Goal: Information Seeking & Learning: Learn about a topic

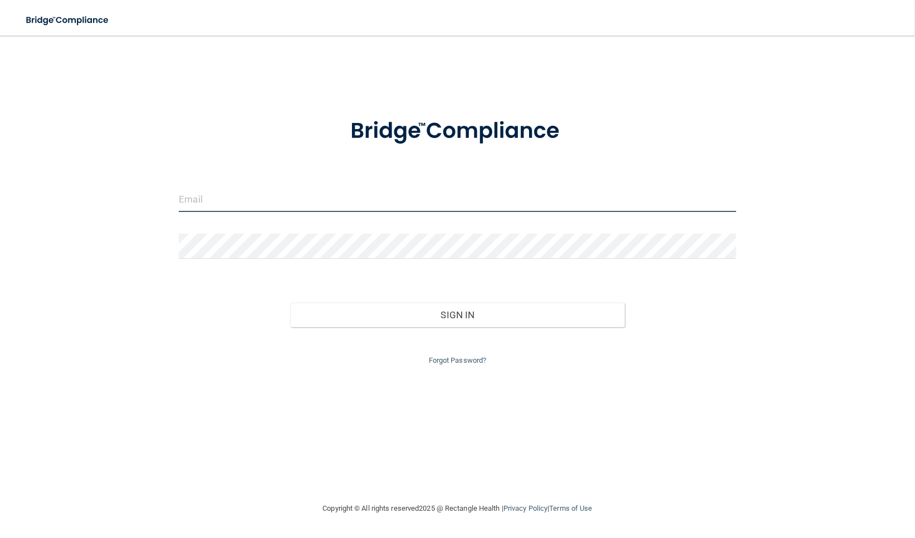
type input "[EMAIL_ADDRESS][DOMAIN_NAME]"
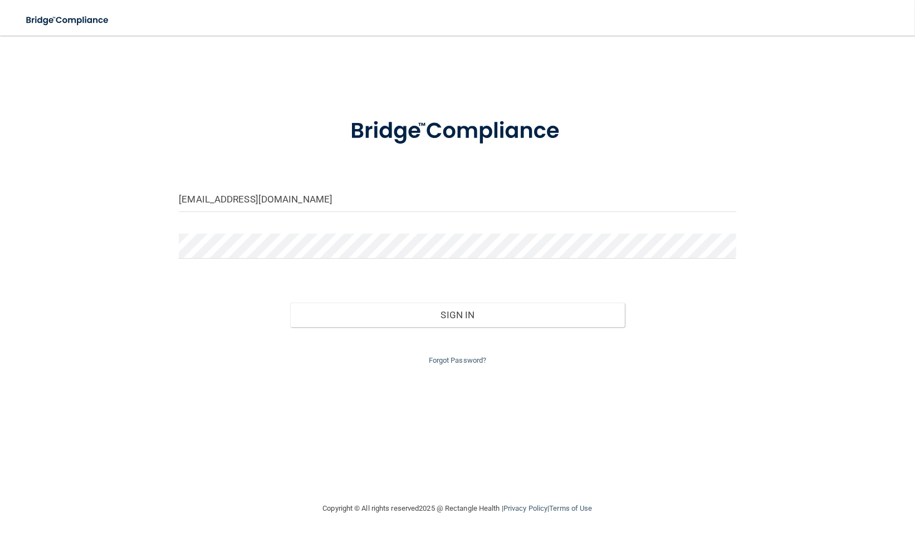
click at [886, 22] on nav "Toggle navigation Manage My Enterprise Manage My Location" at bounding box center [457, 18] width 915 height 36
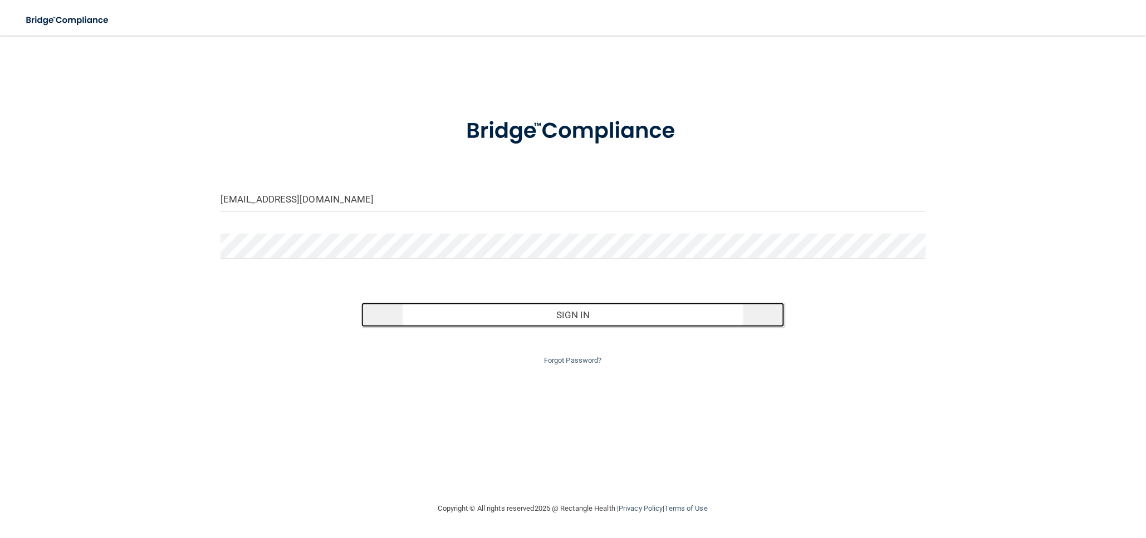
click at [622, 309] on button "Sign In" at bounding box center [572, 315] width 423 height 24
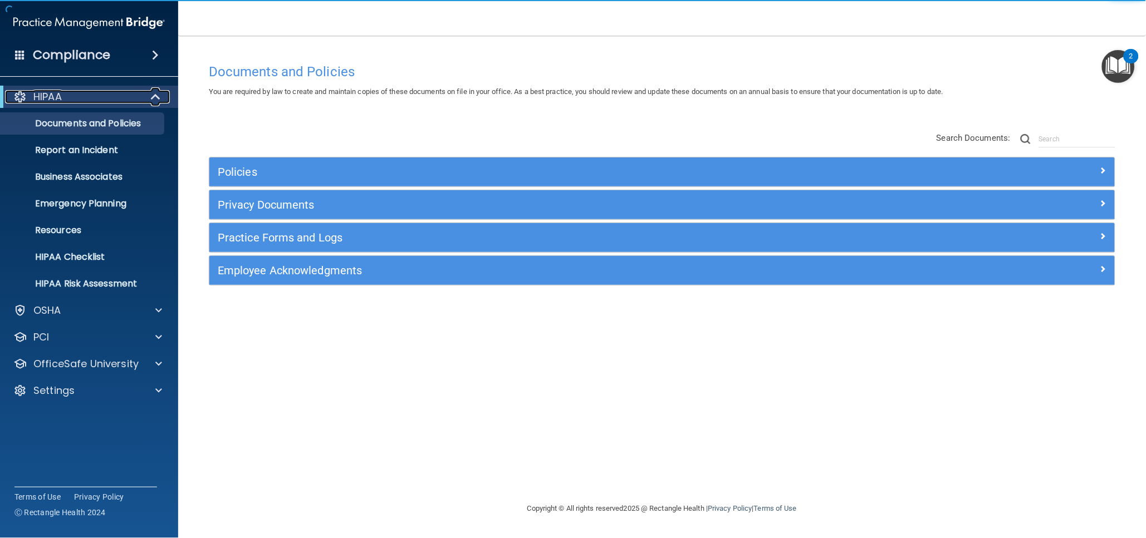
click at [153, 96] on span at bounding box center [156, 96] width 9 height 13
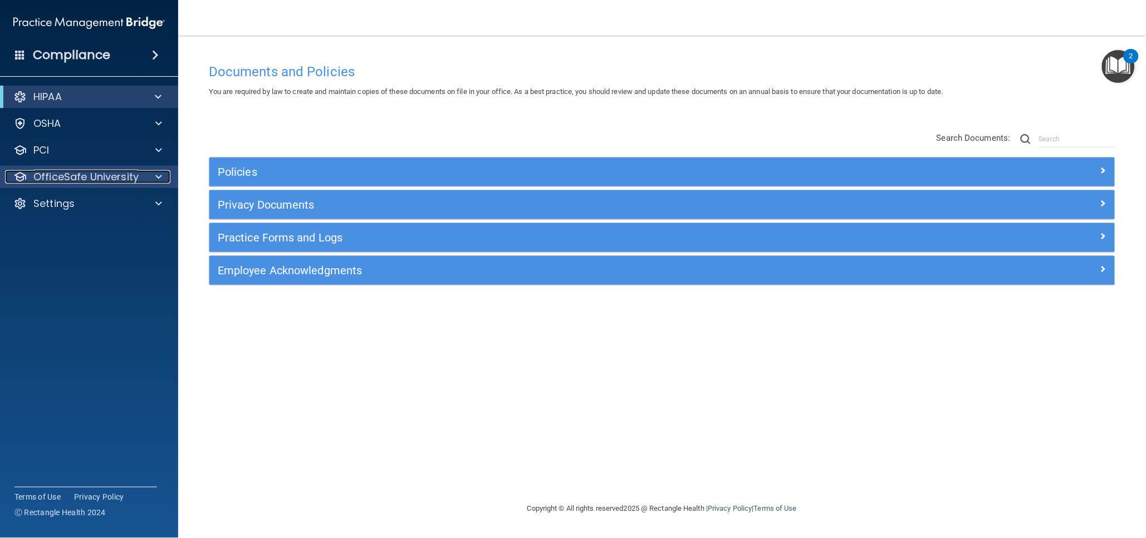
click at [91, 180] on p "OfficeSafe University" at bounding box center [85, 176] width 105 height 13
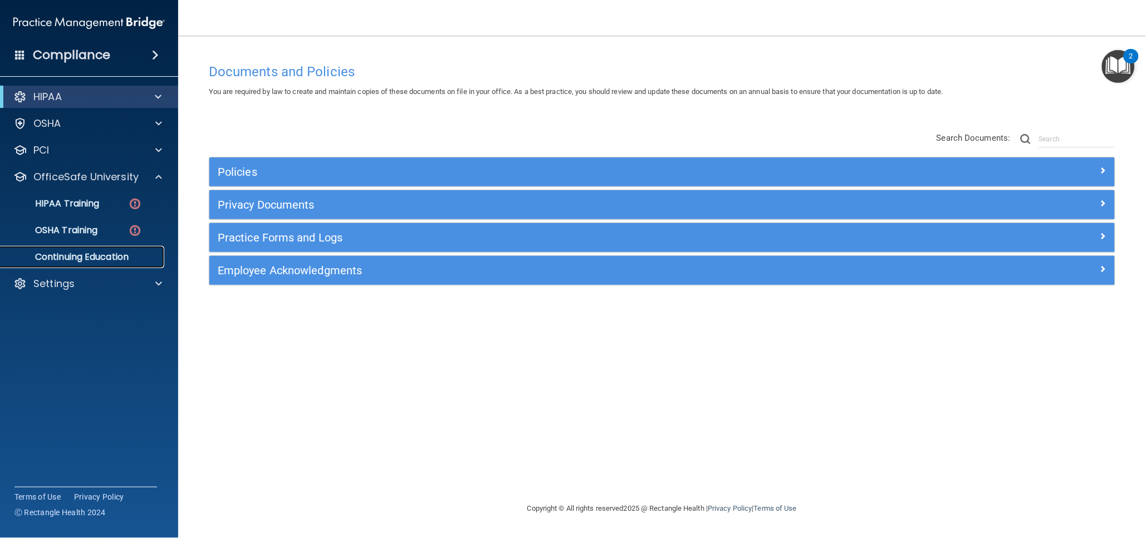
click at [124, 258] on p "Continuing Education" at bounding box center [83, 257] width 152 height 11
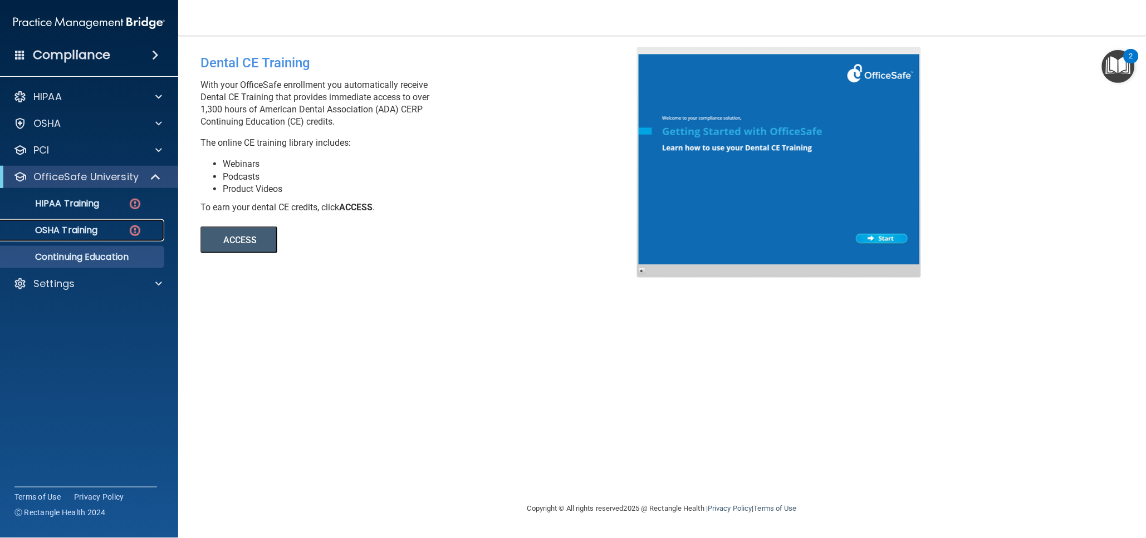
click at [97, 232] on p "OSHA Training" at bounding box center [52, 230] width 90 height 11
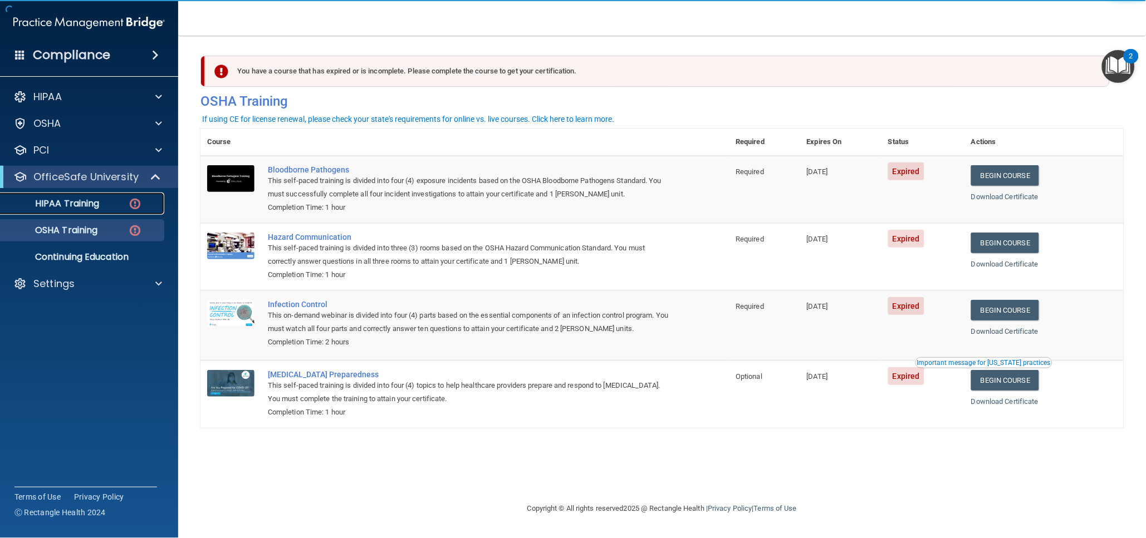
click at [97, 212] on link "HIPAA Training" at bounding box center [76, 204] width 175 height 22
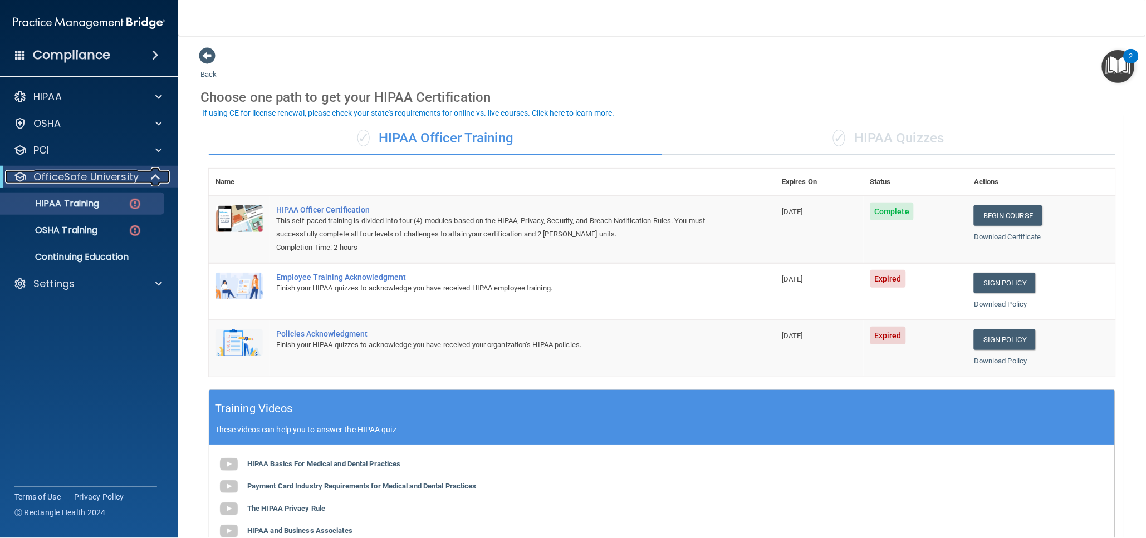
click at [147, 176] on div at bounding box center [155, 176] width 27 height 13
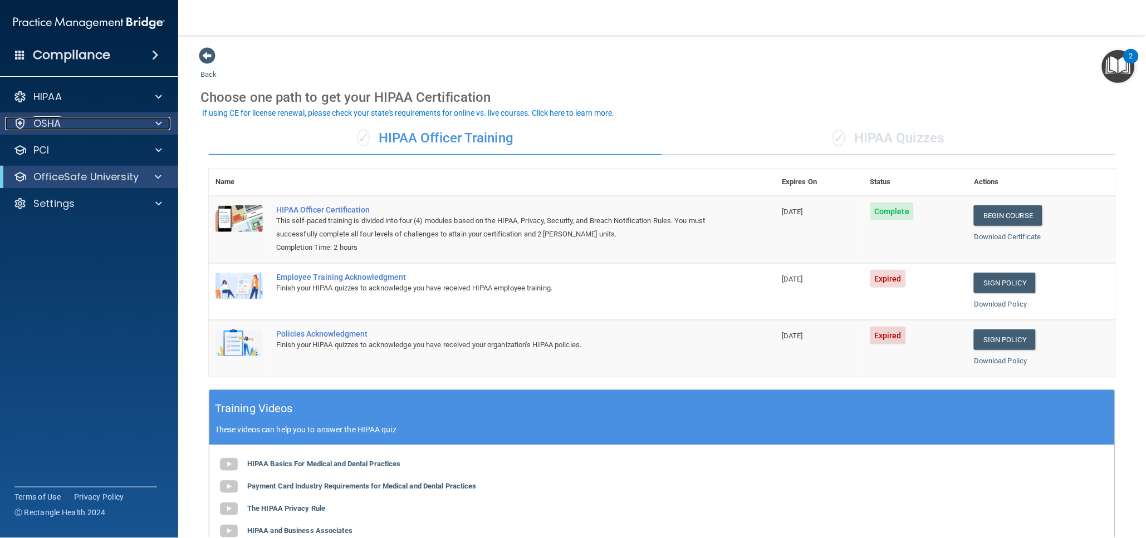
click at [141, 123] on div "OSHA" at bounding box center [74, 123] width 138 height 13
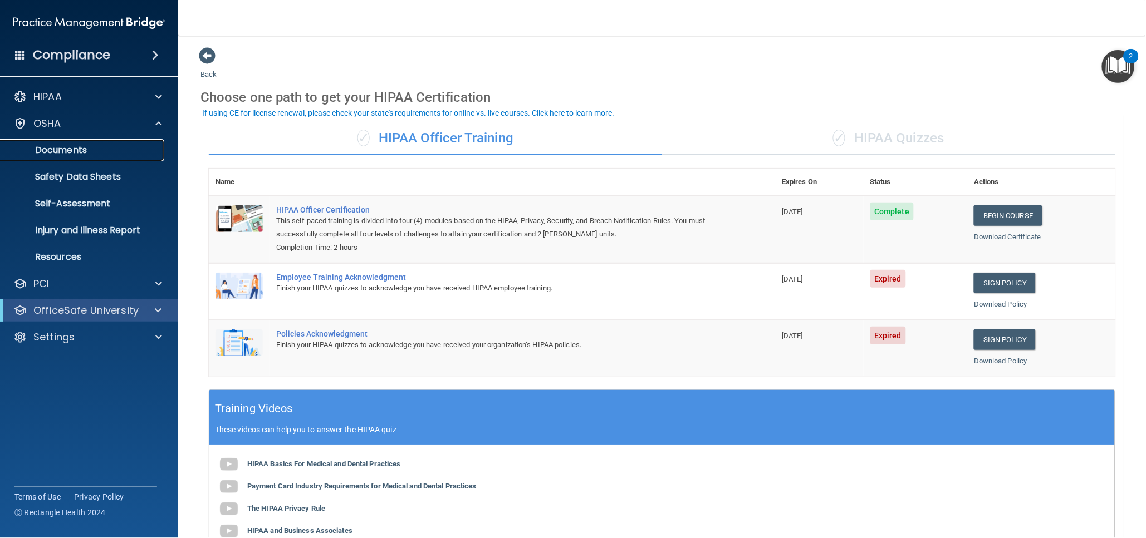
click at [91, 150] on p "Documents" at bounding box center [83, 150] width 152 height 11
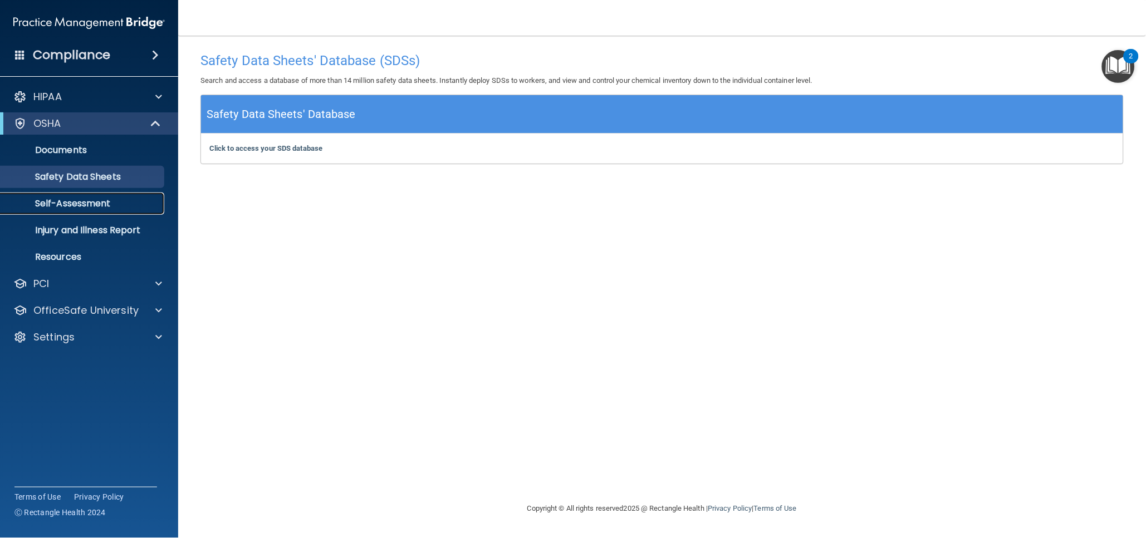
click at [100, 208] on p "Self-Assessment" at bounding box center [83, 203] width 152 height 11
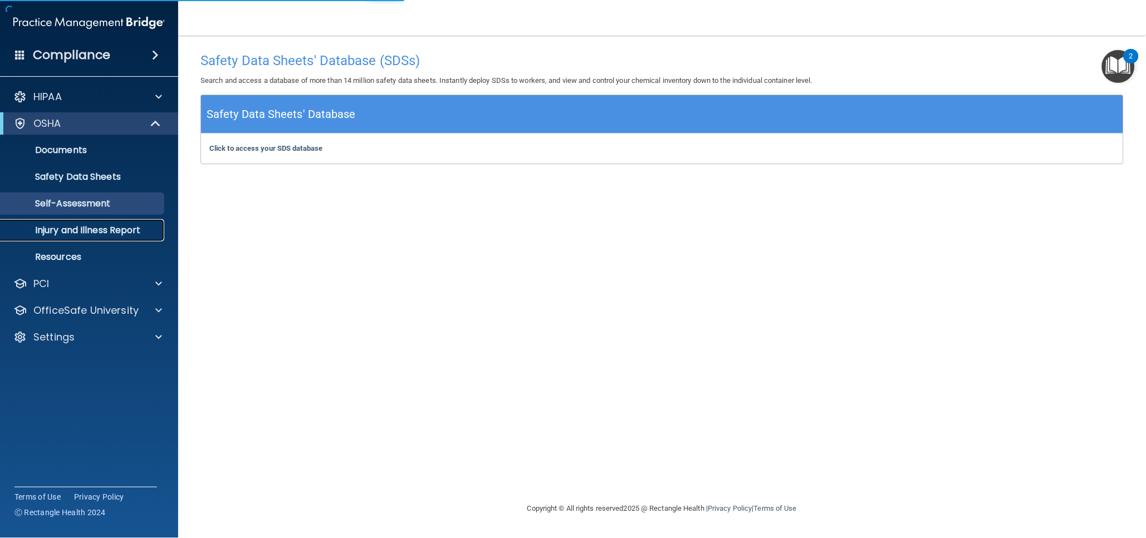
click at [98, 227] on p "Injury and Illness Report" at bounding box center [83, 230] width 152 height 11
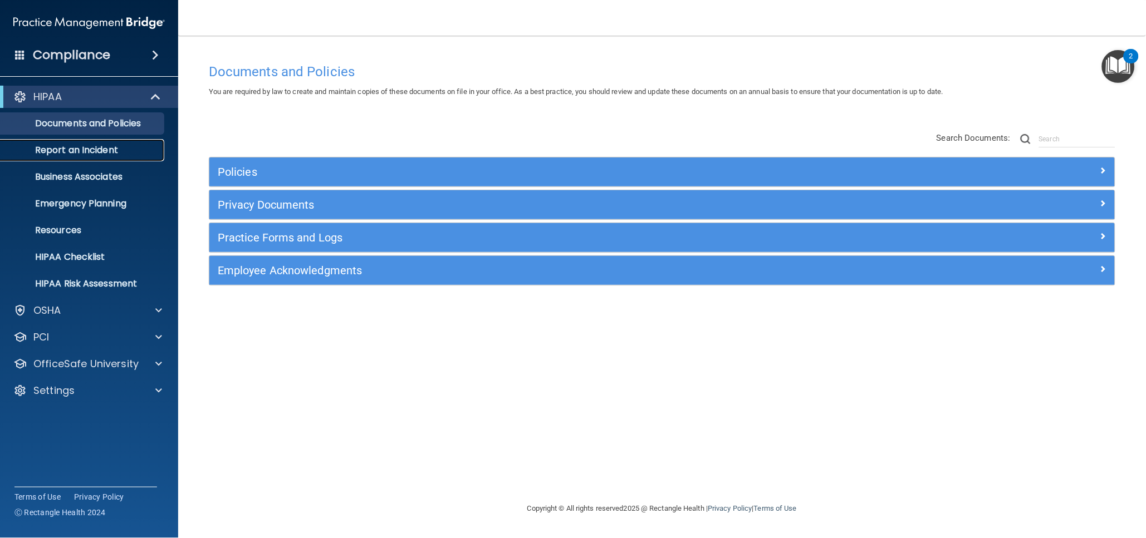
click at [111, 148] on p "Report an Incident" at bounding box center [83, 150] width 152 height 11
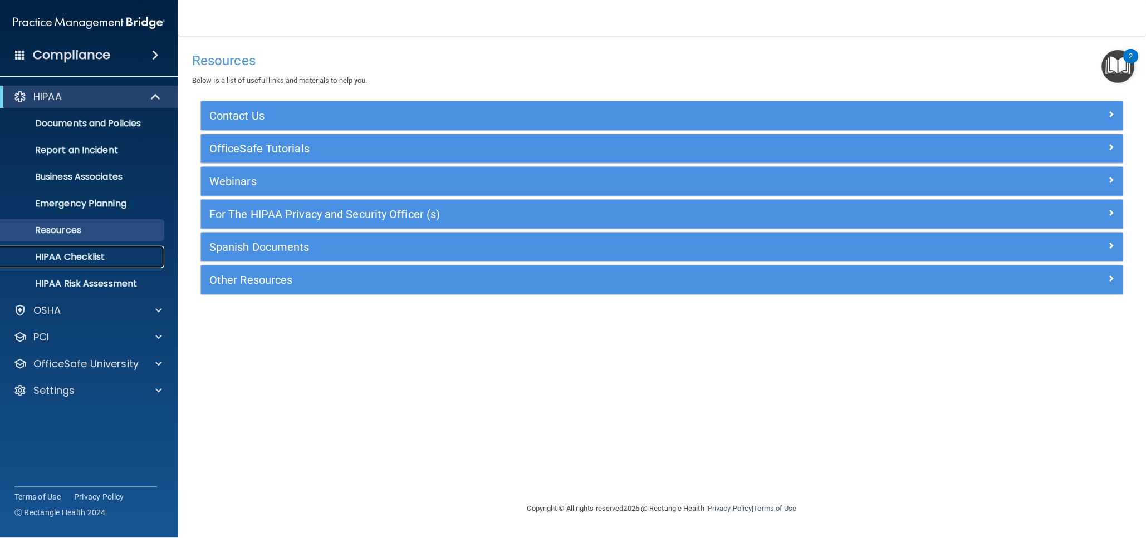
click at [79, 258] on p "HIPAA Checklist" at bounding box center [83, 257] width 152 height 11
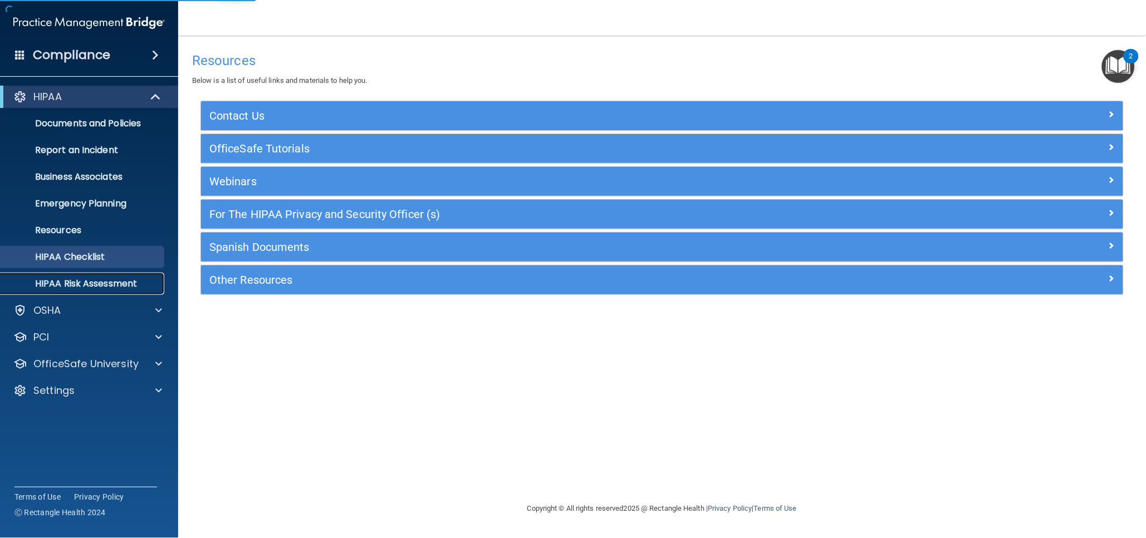
click at [91, 281] on p "HIPAA Risk Assessment" at bounding box center [83, 283] width 152 height 11
